Goal: Information Seeking & Learning: Learn about a topic

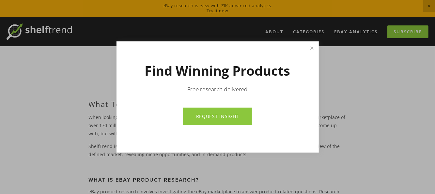
drag, startPoint x: 220, startPoint y: 115, endPoint x: 286, endPoint y: 56, distance: 88.9
click at [286, 56] on div "Find Winning Products Free research delivered REQUEST INSIGHT" at bounding box center [217, 96] width 202 height 111
click at [313, 48] on link "Close" at bounding box center [311, 47] width 11 height 11
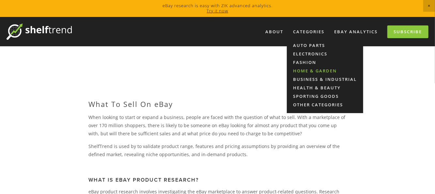
click at [305, 70] on link "Home & Garden" at bounding box center [325, 71] width 76 height 8
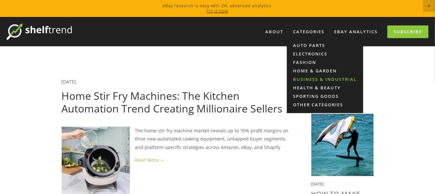
click at [344, 77] on link "Business & Industrial" at bounding box center [325, 79] width 76 height 8
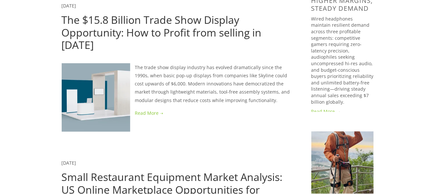
scroll to position [208, 0]
